Goal: Task Accomplishment & Management: Complete application form

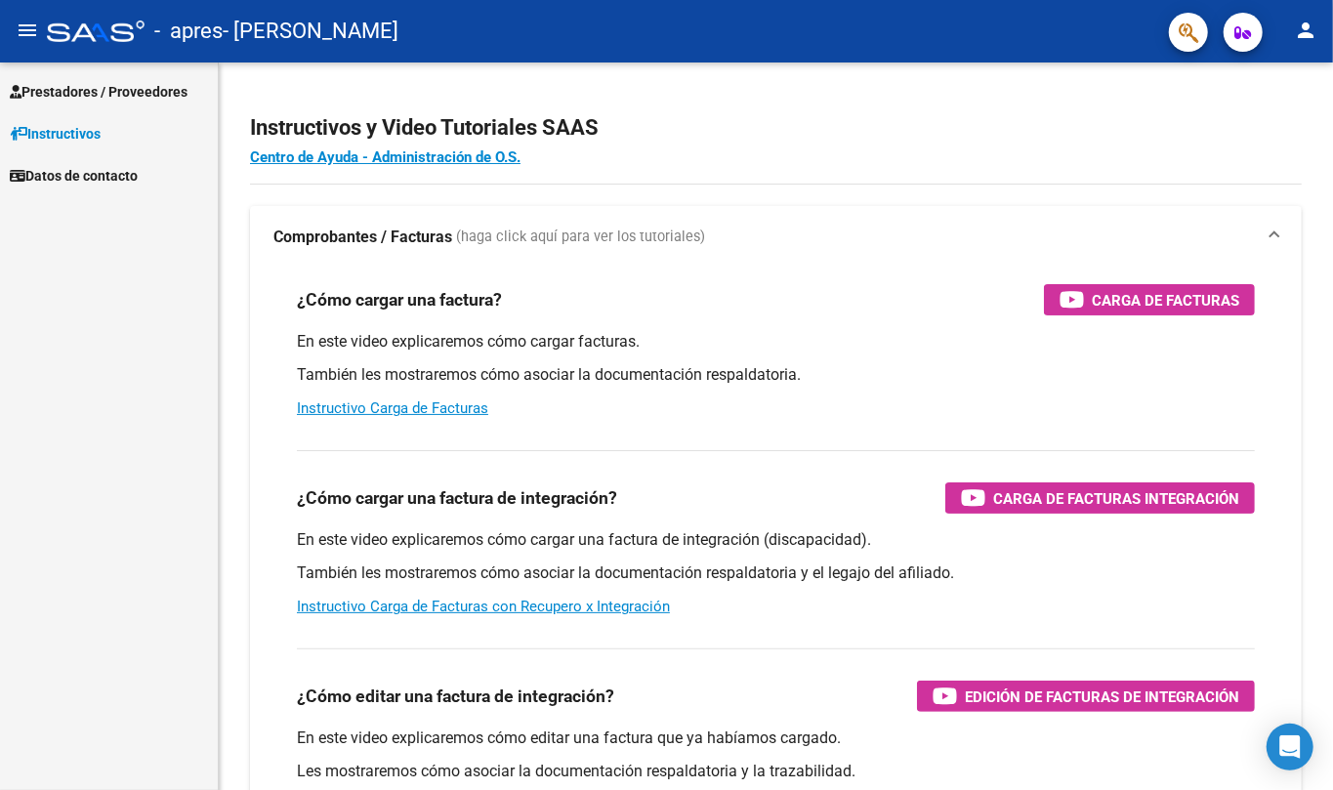
click at [138, 95] on span "Prestadores / Proveedores" at bounding box center [99, 91] width 178 height 21
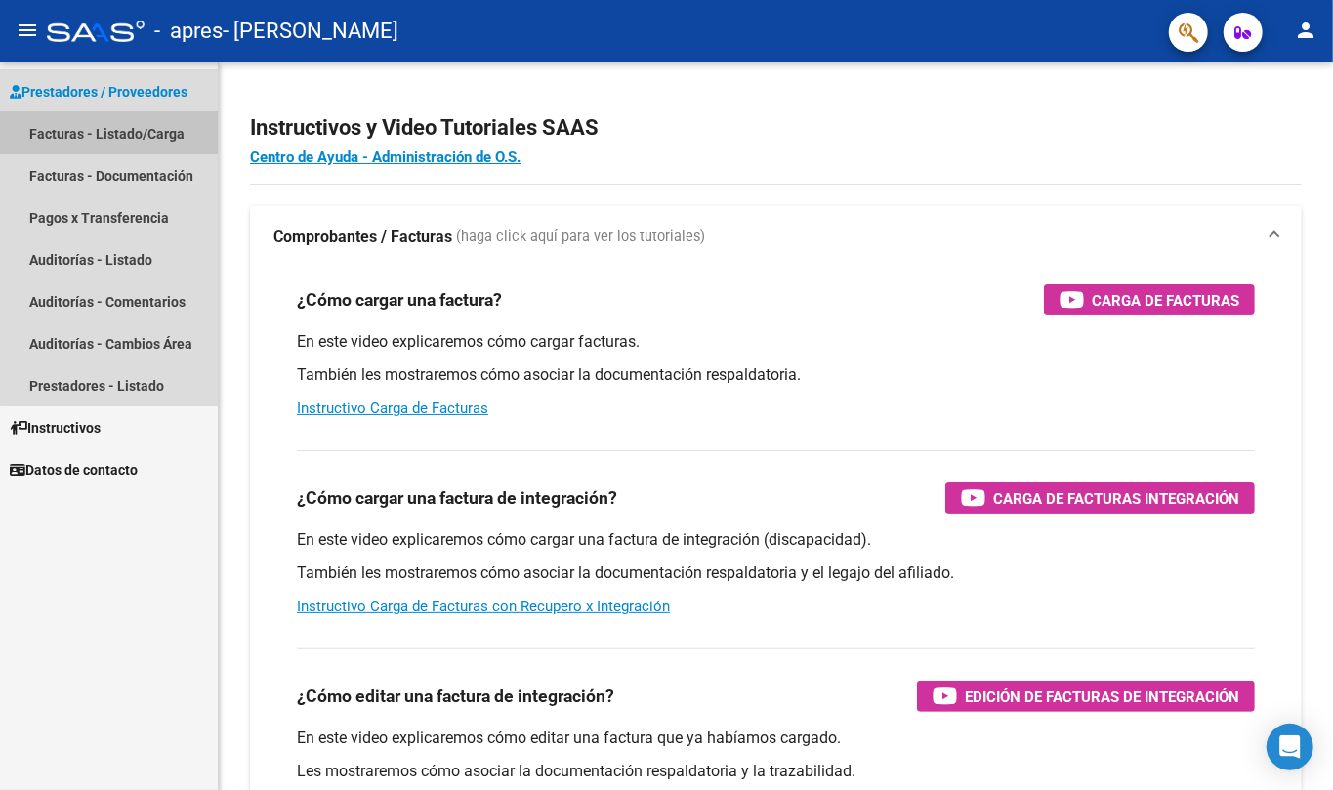
click at [138, 139] on link "Facturas - Listado/Carga" at bounding box center [109, 133] width 218 height 42
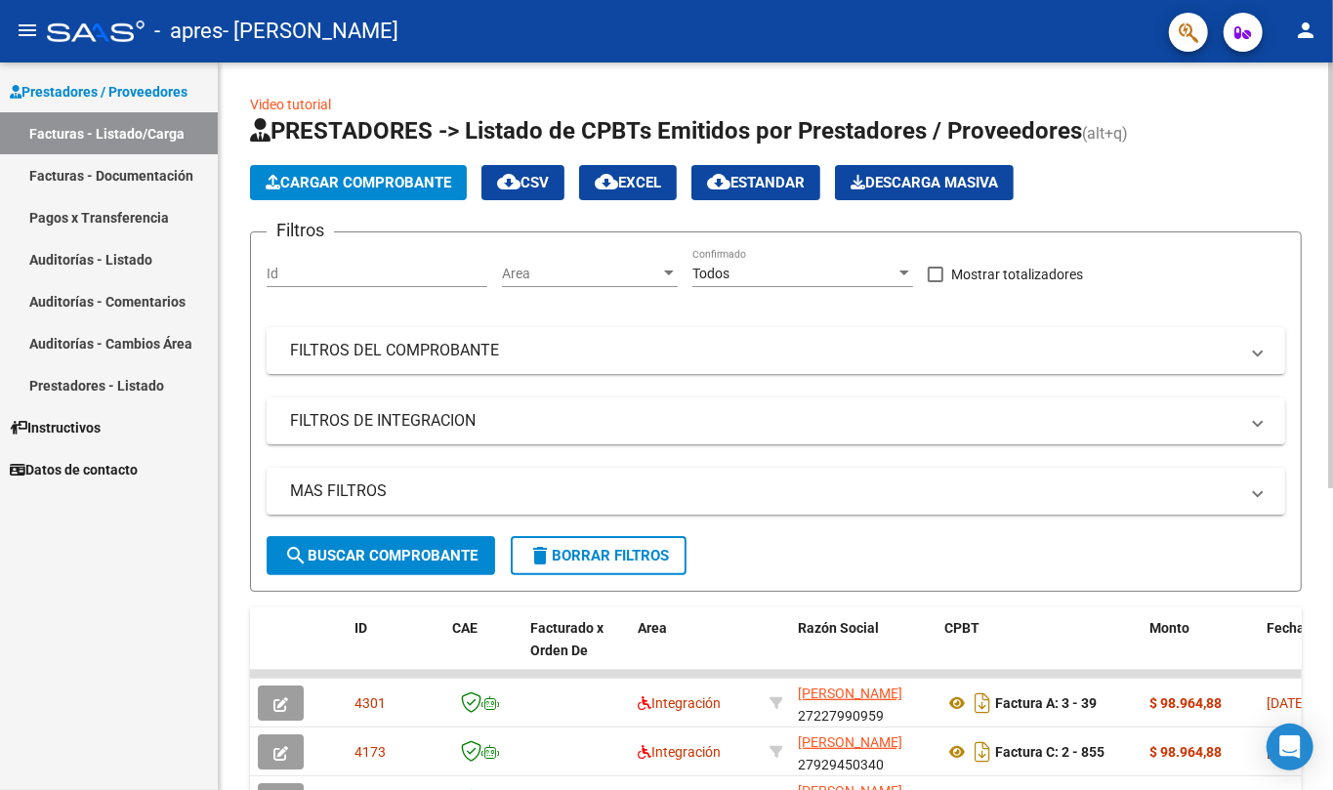
click at [422, 186] on span "Cargar Comprobante" at bounding box center [359, 183] width 186 height 18
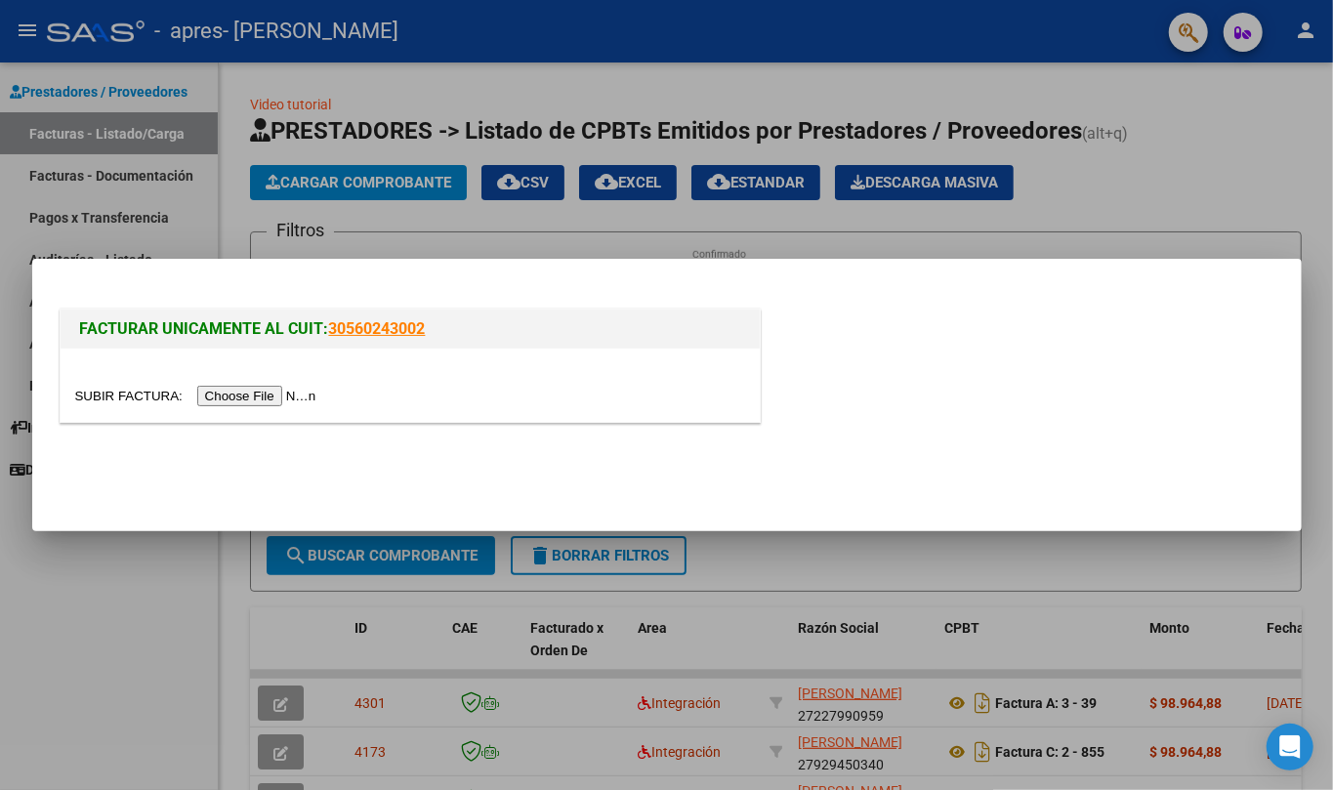
click at [287, 389] on input "file" at bounding box center [198, 396] width 247 height 21
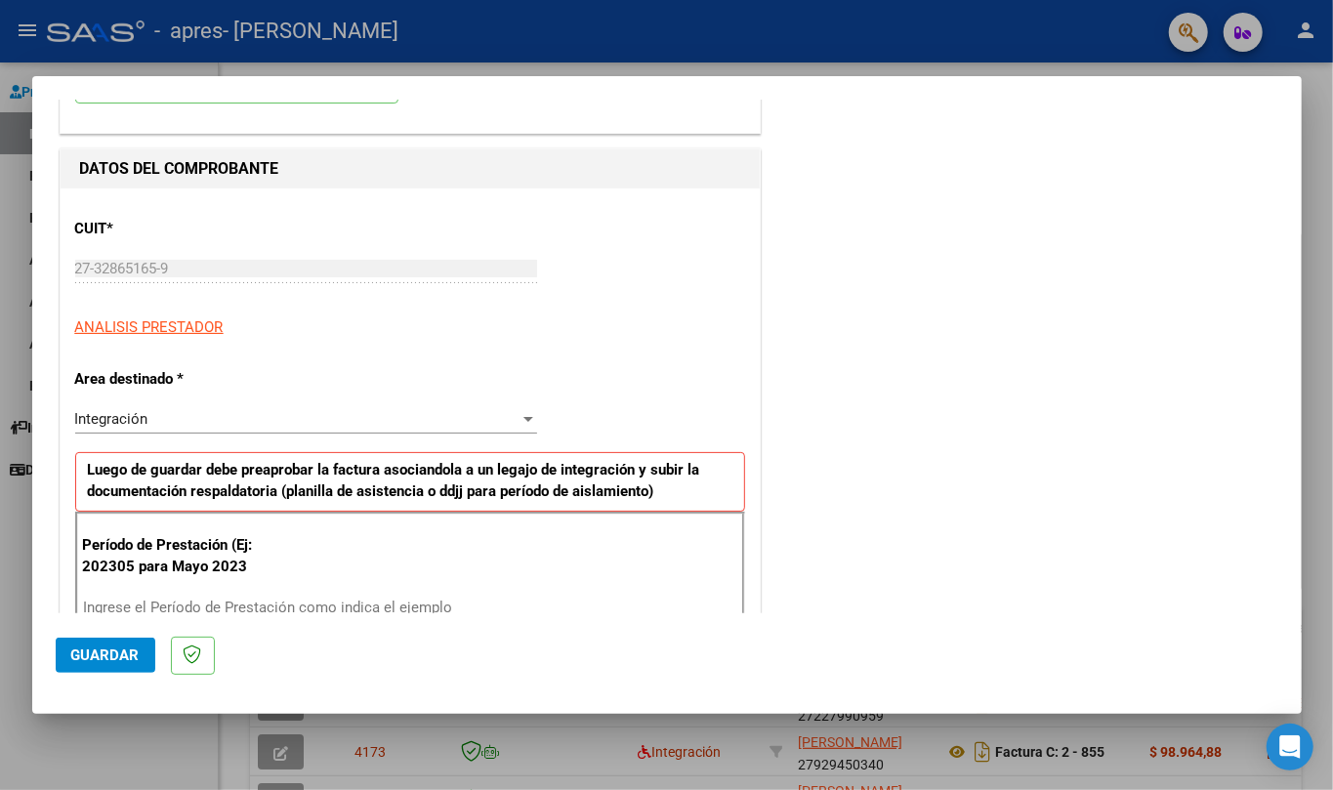
scroll to position [260, 0]
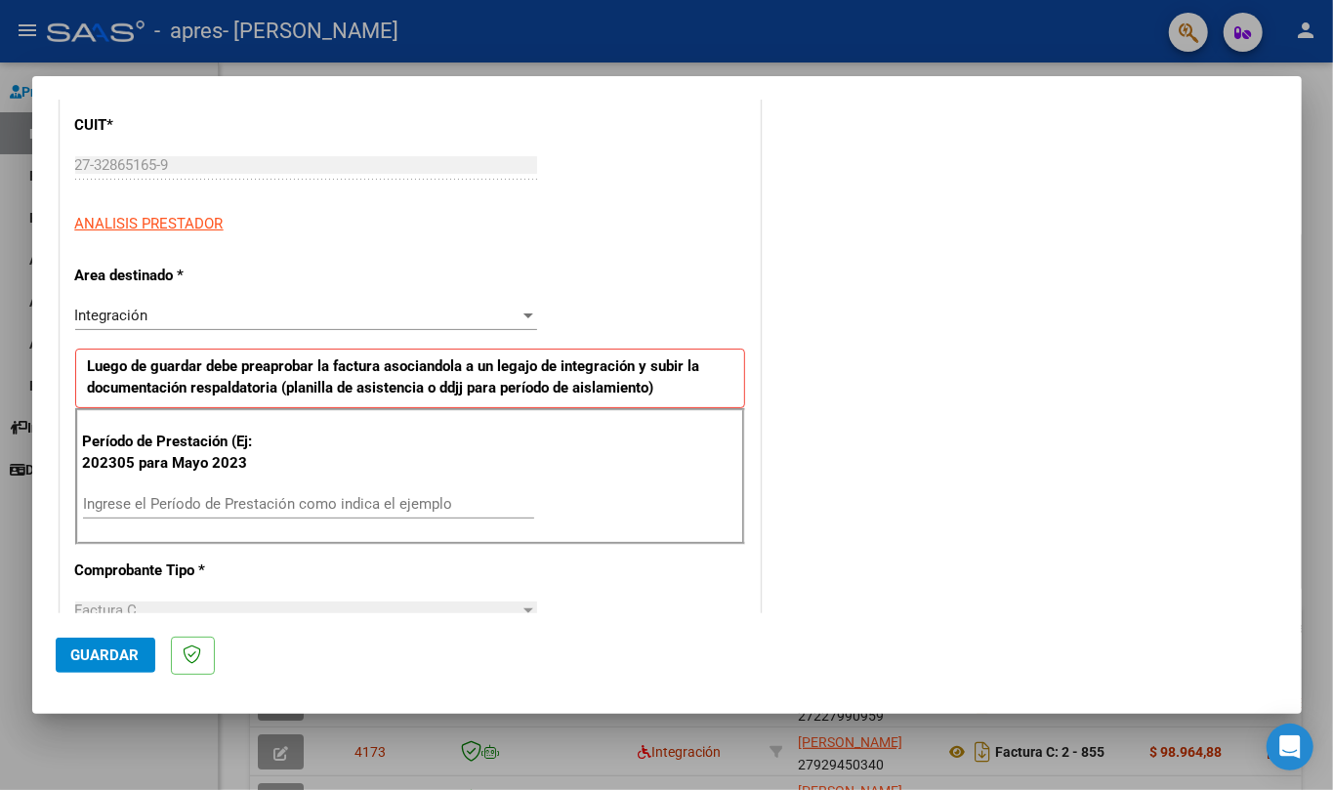
click at [310, 522] on div "Ingrese el Período de Prestación como indica el ejemplo" at bounding box center [308, 513] width 451 height 48
click at [305, 504] on input "Ingrese el Período de Prestación como indica el ejemplo" at bounding box center [308, 504] width 451 height 18
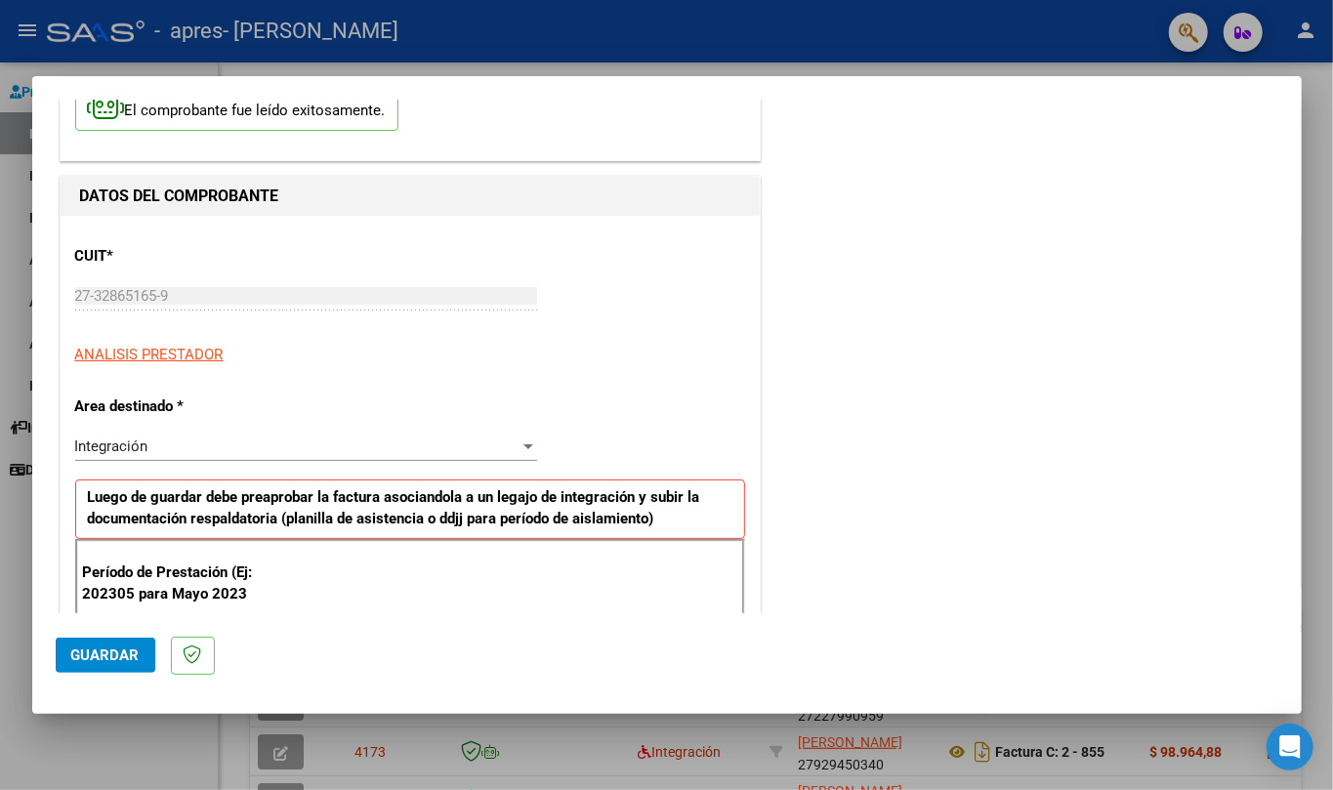
scroll to position [0, 0]
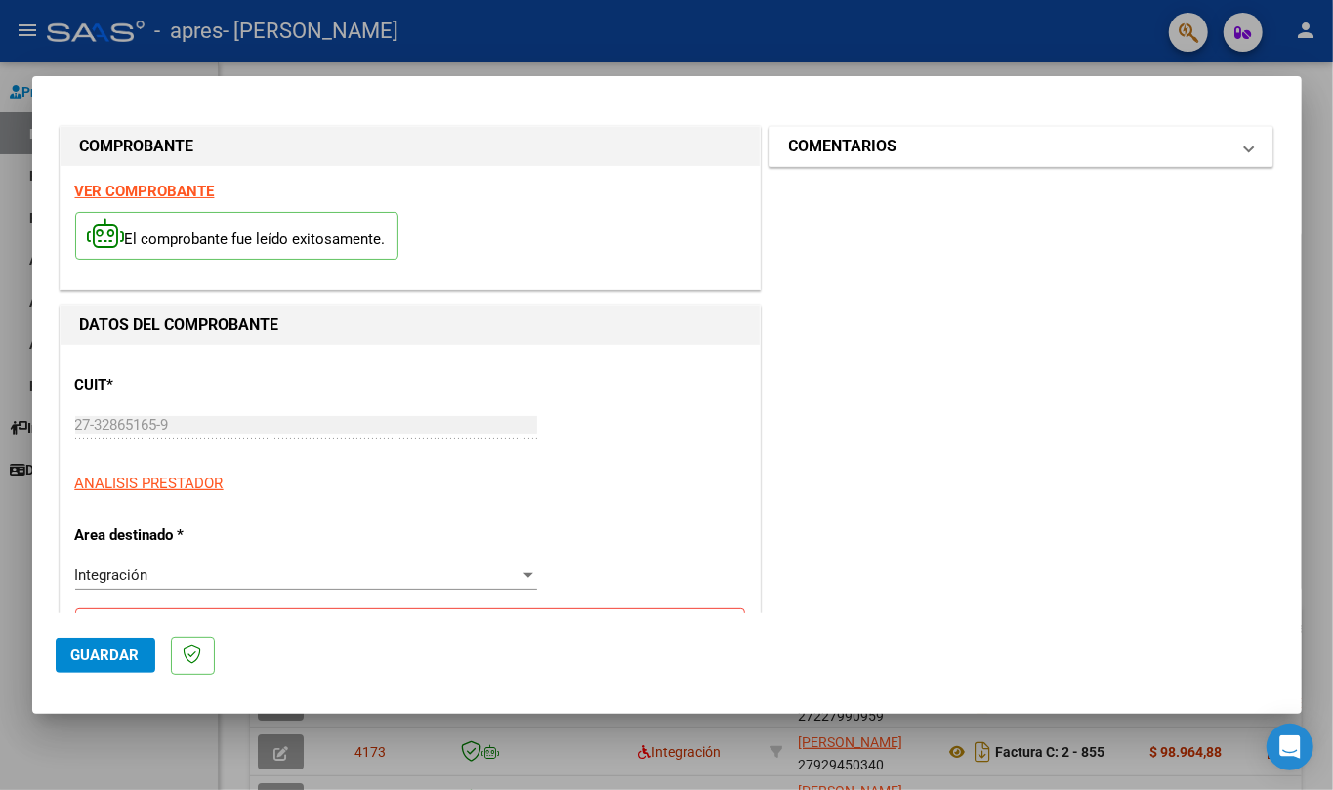
type input "202506"
click at [873, 162] on mat-expansion-panel-header "COMENTARIOS" at bounding box center [1022, 146] width 504 height 39
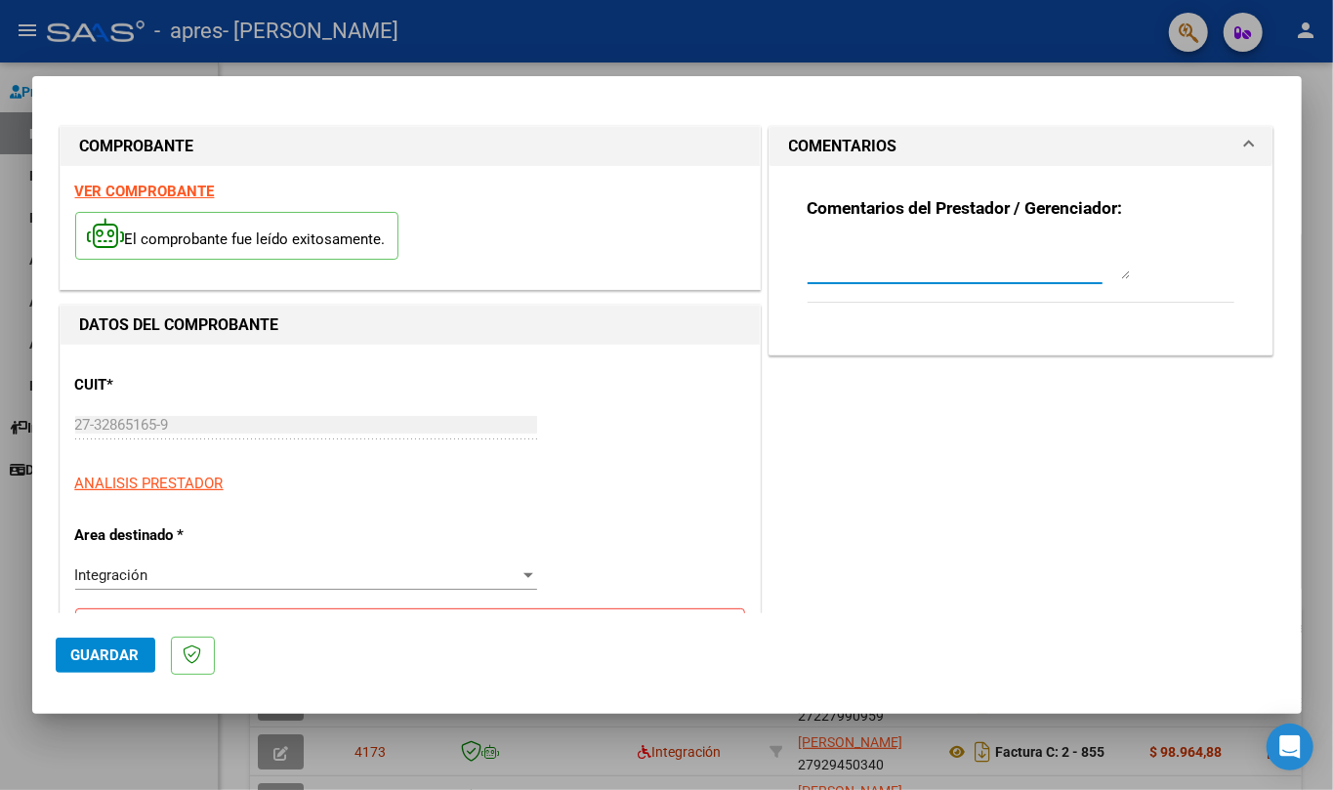
click at [881, 275] on textarea at bounding box center [969, 259] width 322 height 39
type textarea "Hola, adjunto factura correcta del periodod [PERSON_NAME], mil disculpas por la…"
click at [90, 664] on span "Guardar" at bounding box center [105, 656] width 68 height 18
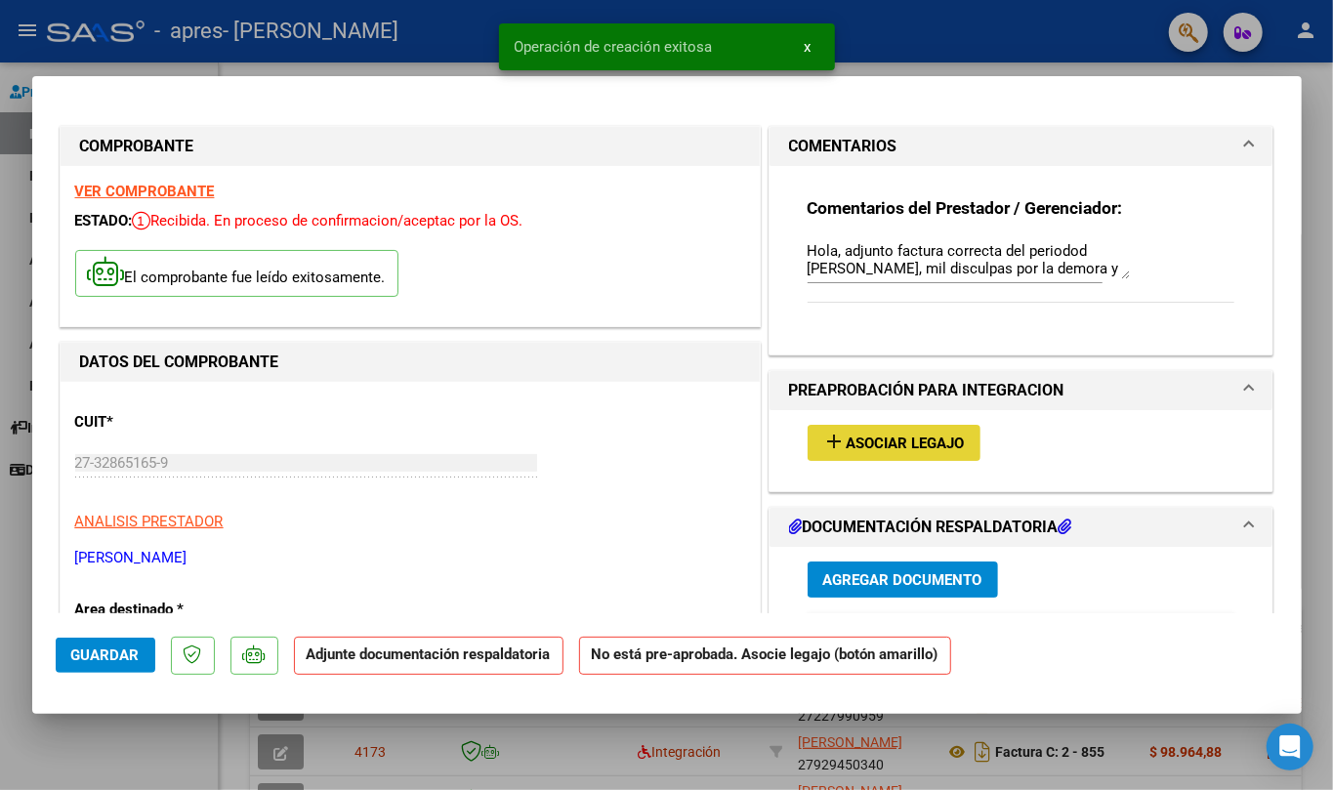
click at [928, 445] on span "Asociar Legajo" at bounding box center [906, 444] width 118 height 18
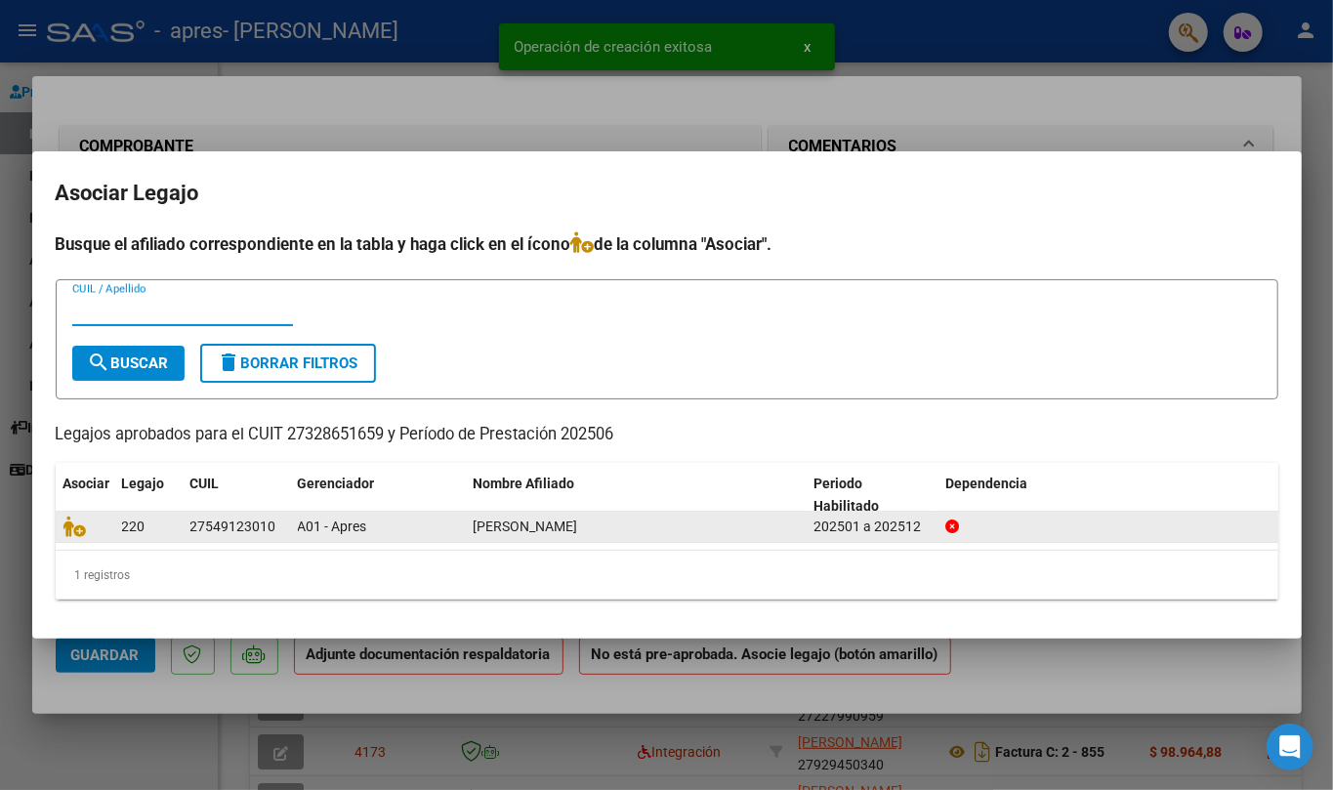
click at [278, 529] on div "27549123010" at bounding box center [236, 527] width 92 height 22
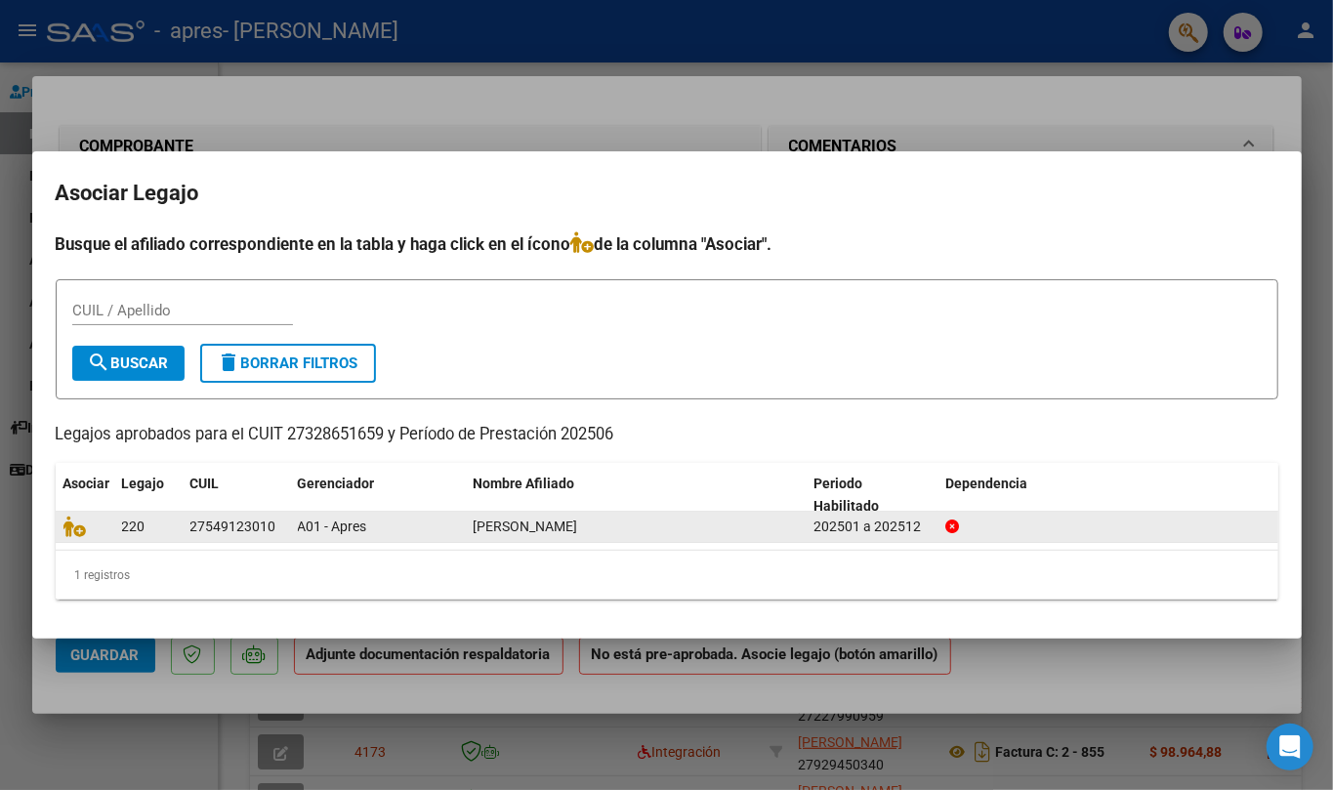
click at [184, 526] on datatable-body-cell "27549123010" at bounding box center [236, 527] width 107 height 30
click at [72, 525] on icon at bounding box center [74, 526] width 23 height 21
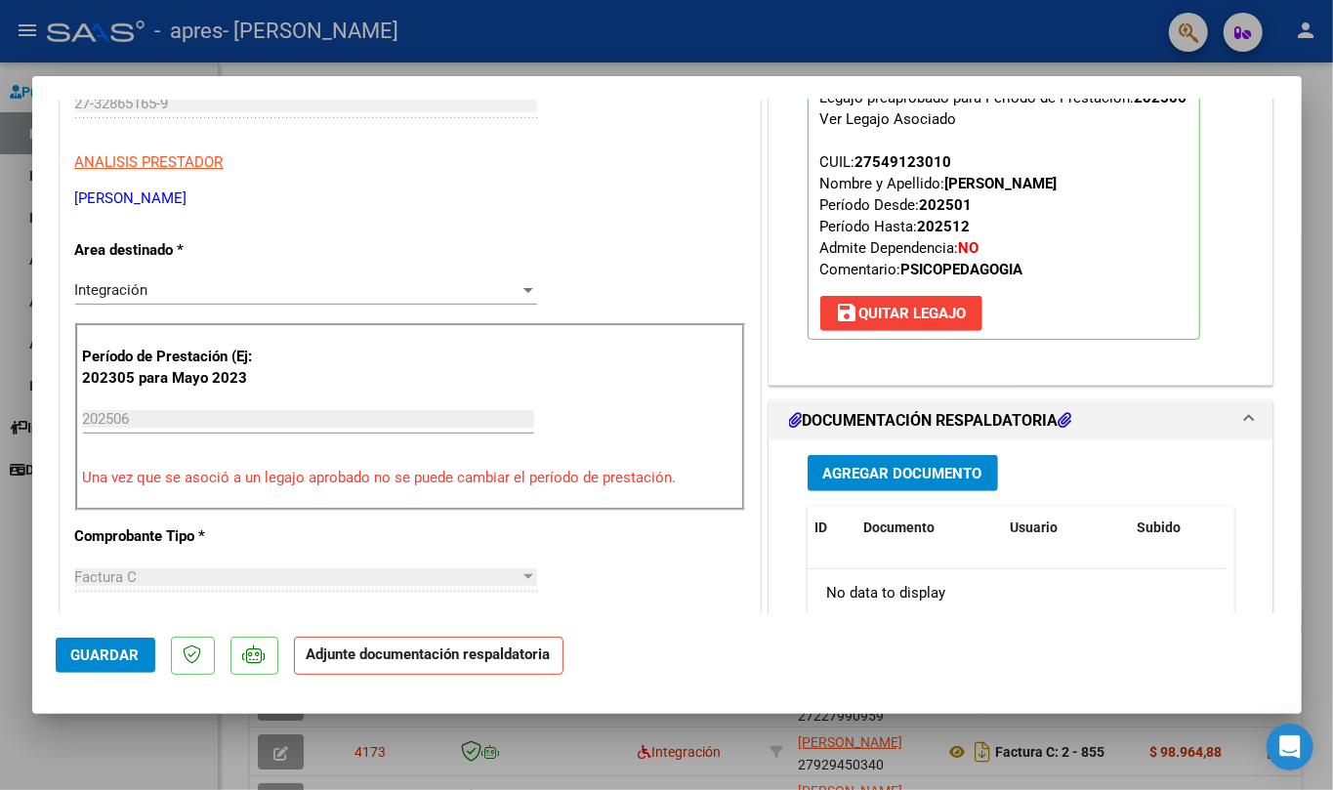
scroll to position [391, 0]
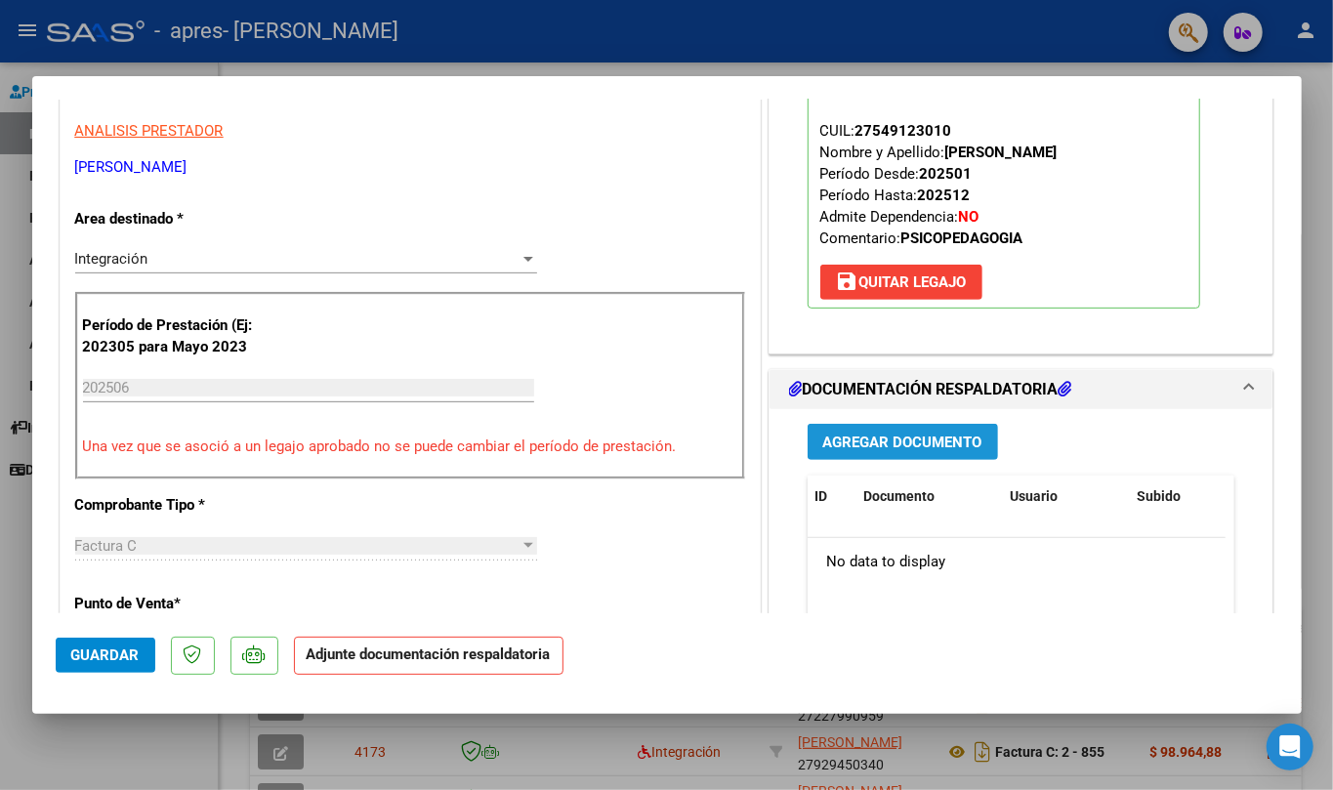
click at [909, 445] on span "Agregar Documento" at bounding box center [903, 443] width 159 height 18
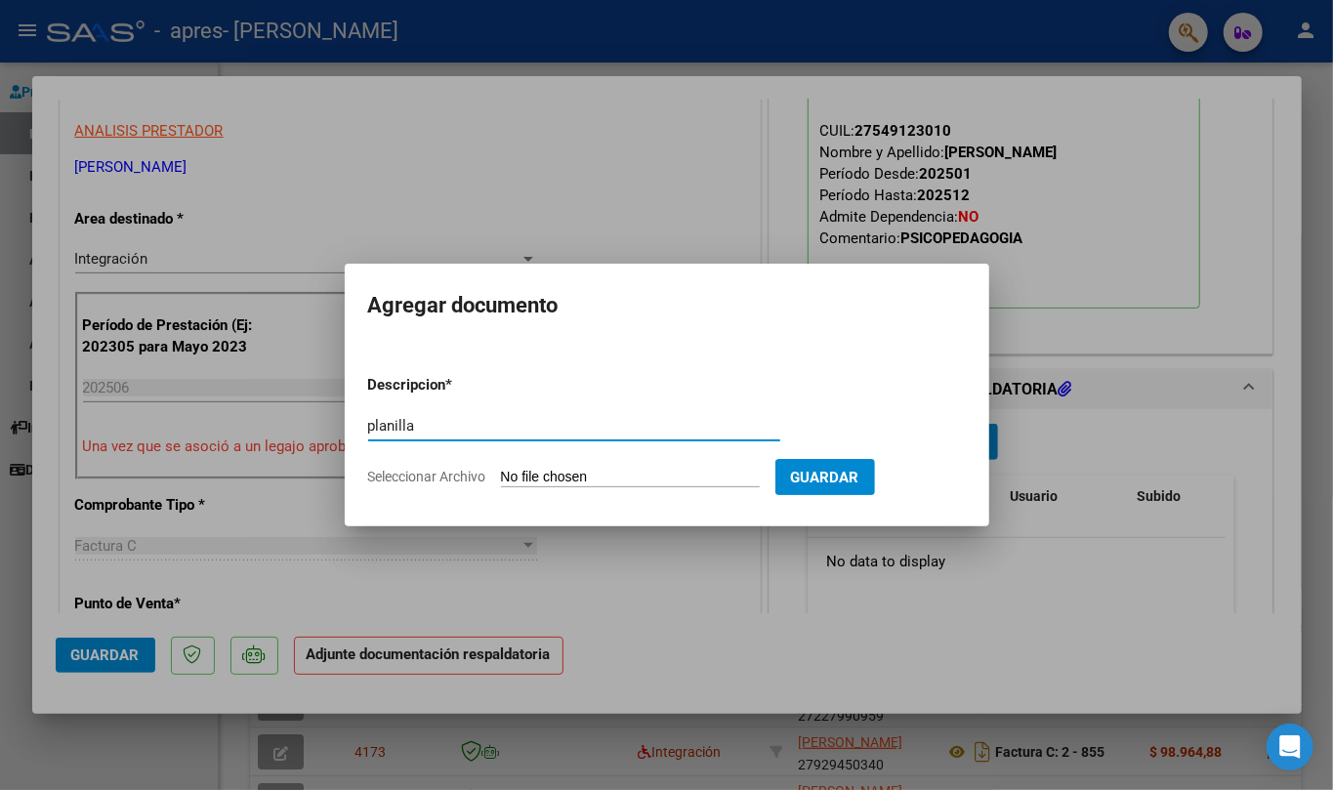
type input "planilla"
click at [665, 486] on input "Seleccionar Archivo" at bounding box center [630, 478] width 259 height 19
type input "C:\fakepath\[PERSON_NAME].pdf"
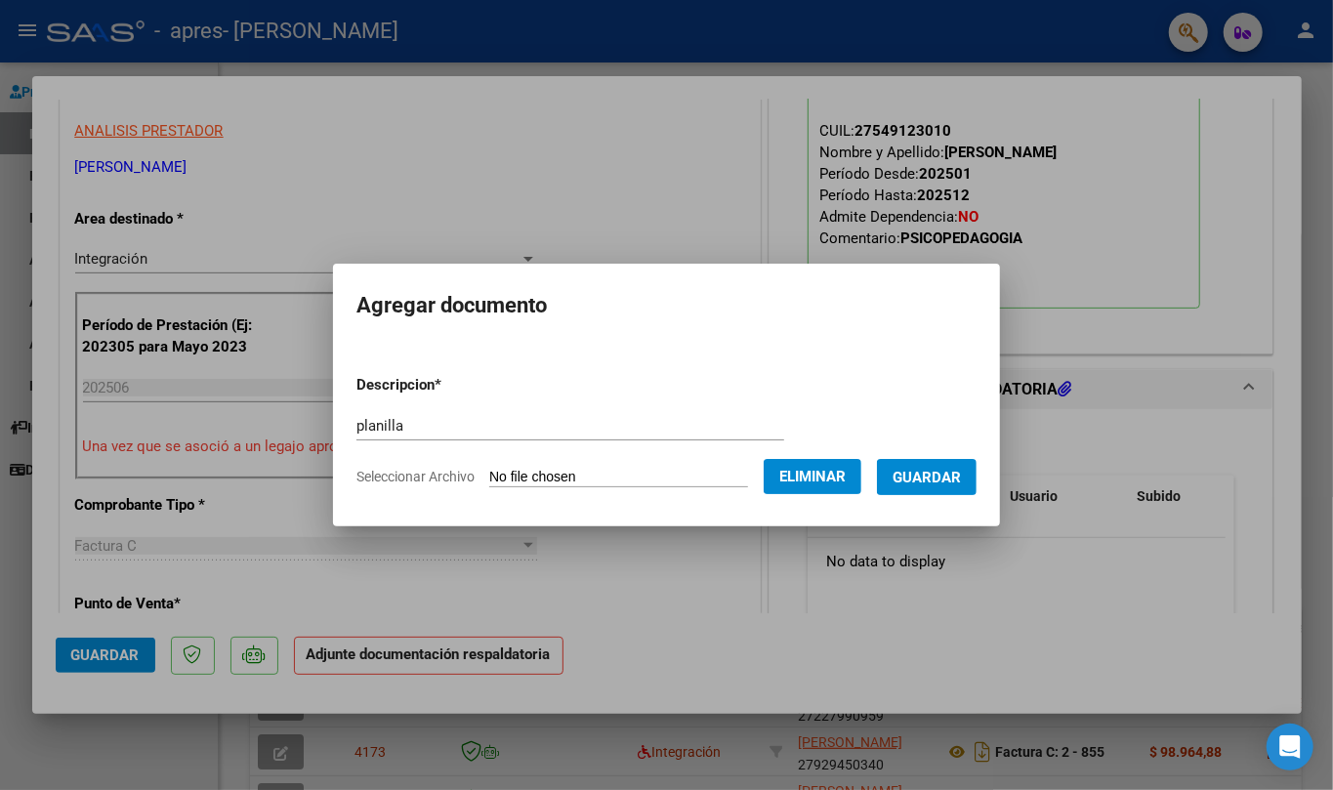
click at [974, 490] on button "Guardar" at bounding box center [927, 477] width 100 height 36
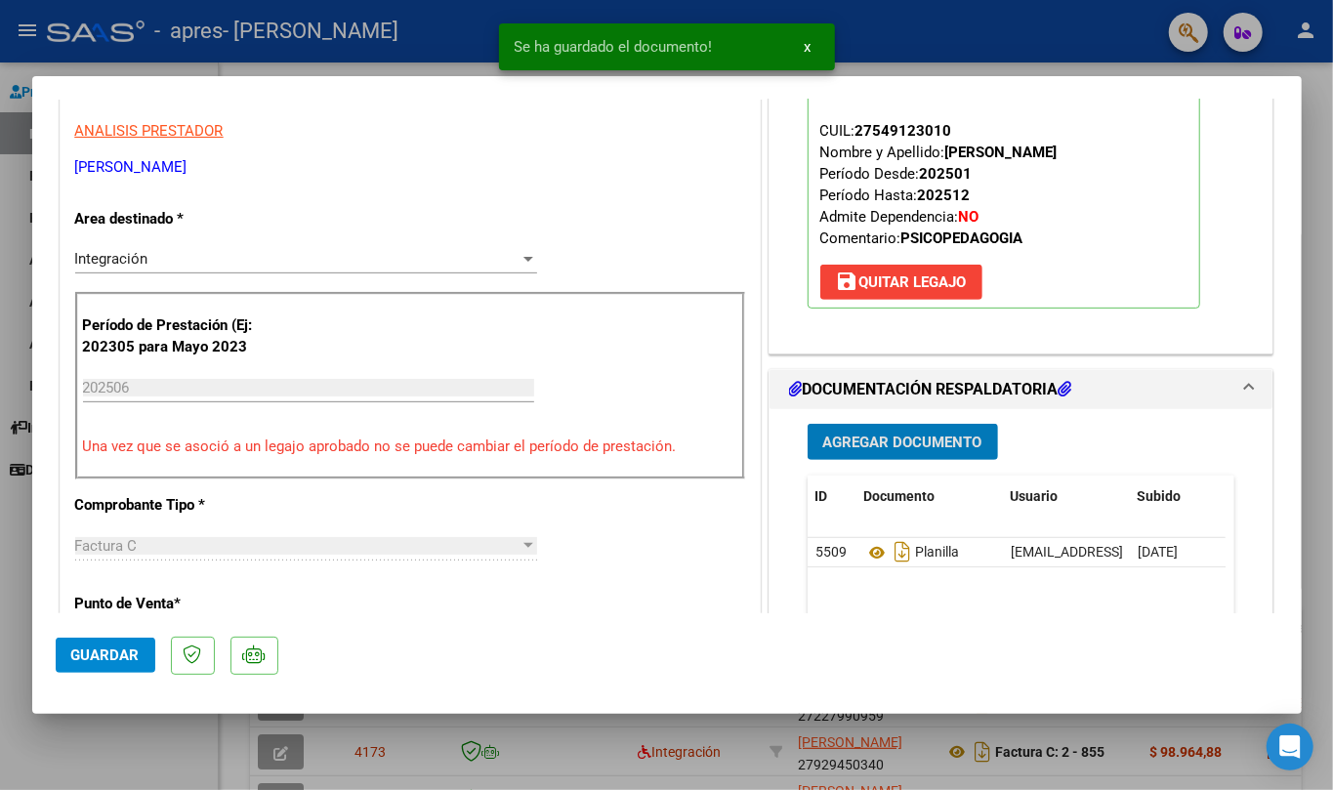
click at [104, 647] on span "Guardar" at bounding box center [105, 656] width 68 height 18
